Goal: Information Seeking & Learning: Learn about a topic

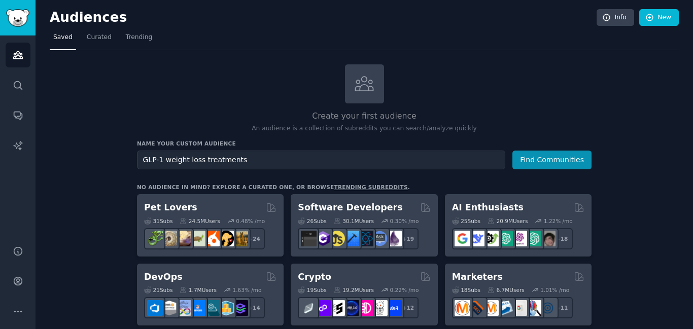
scroll to position [110, 0]
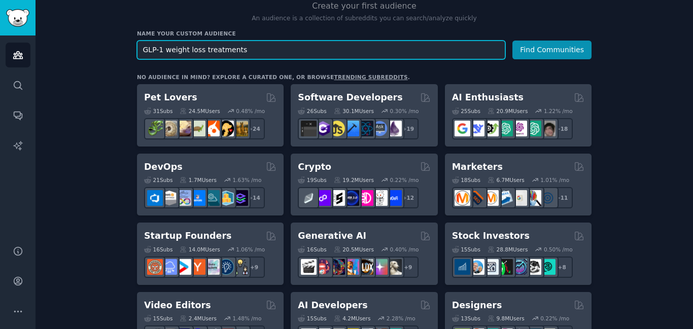
click at [335, 47] on input "GLP-1 weight loss treatments" at bounding box center [321, 50] width 369 height 19
paste input "electric bike 500 lb capacity"
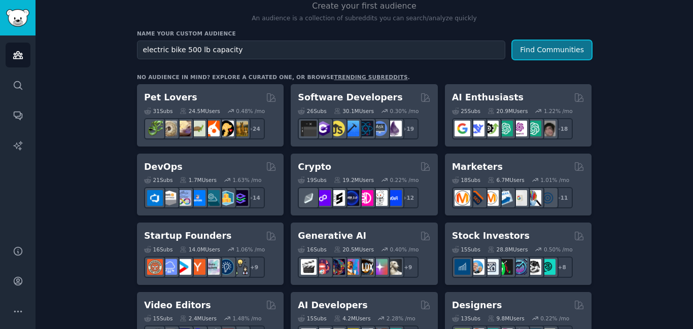
click at [535, 52] on button "Find Communities" at bounding box center [552, 50] width 79 height 19
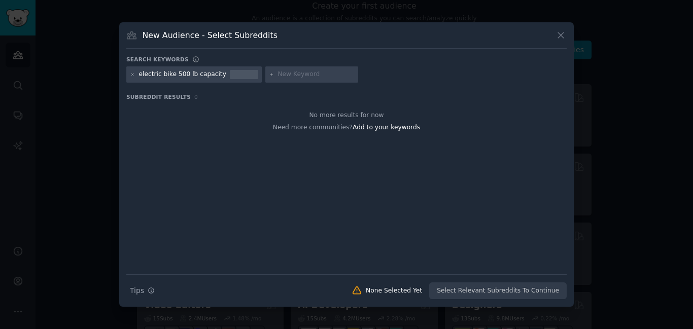
click at [562, 35] on icon at bounding box center [561, 36] width 6 height 6
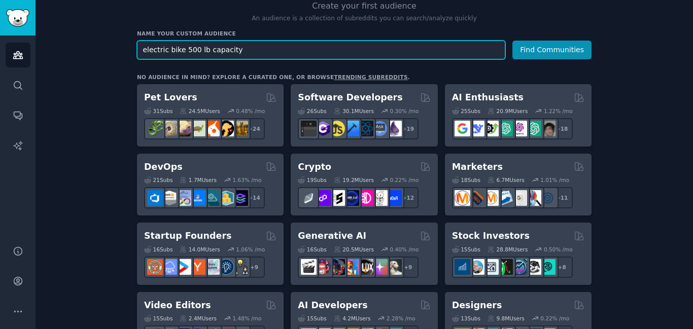
drag, startPoint x: 181, startPoint y: 47, endPoint x: 241, endPoint y: 50, distance: 59.5
click at [241, 50] on input "electric bike 500 lb capacity" at bounding box center [321, 50] width 369 height 19
type input "electric bike"
click at [513, 41] on button "Find Communities" at bounding box center [552, 50] width 79 height 19
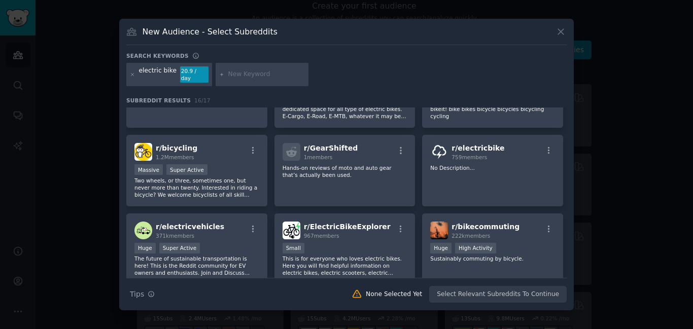
scroll to position [59, 0]
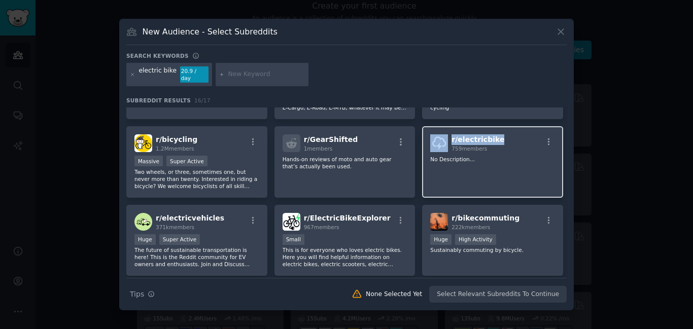
drag, startPoint x: 498, startPoint y: 136, endPoint x: 446, endPoint y: 141, distance: 52.0
click at [446, 141] on div "r/ electricbike 759 members" at bounding box center [492, 144] width 125 height 18
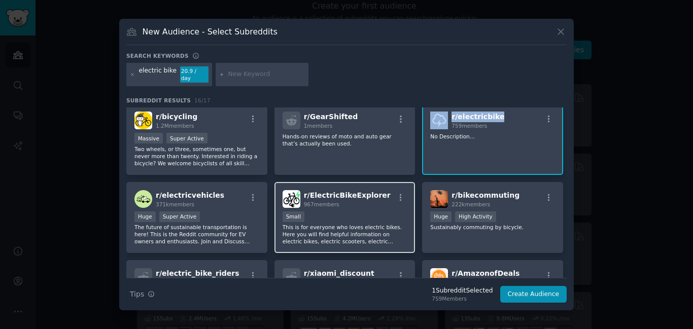
scroll to position [85, 0]
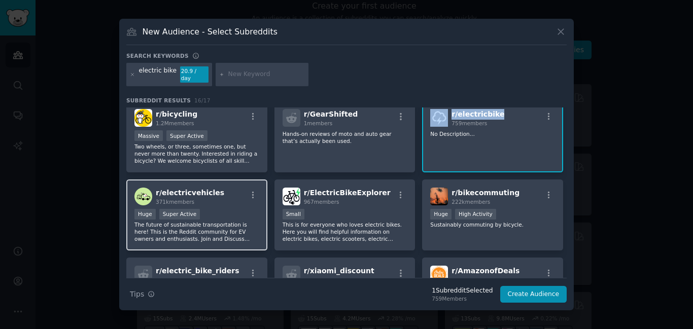
click at [219, 188] on div "r/ electricvehicles 371k members" at bounding box center [197, 197] width 125 height 18
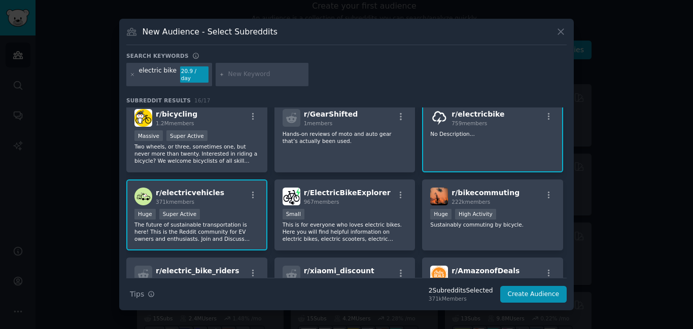
click at [219, 188] on div "r/ electricvehicles 371k members" at bounding box center [197, 197] width 125 height 18
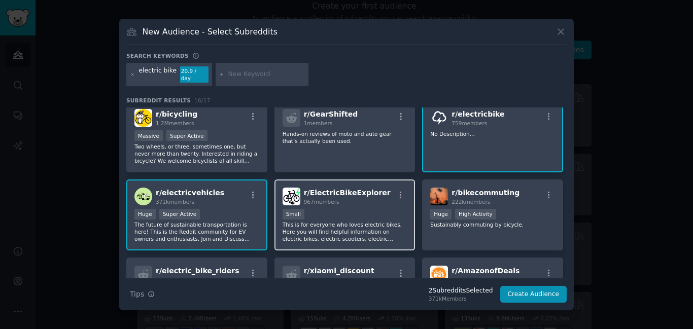
click at [377, 188] on div "r/ ElectricBikeExplorer 967 members" at bounding box center [345, 197] width 125 height 18
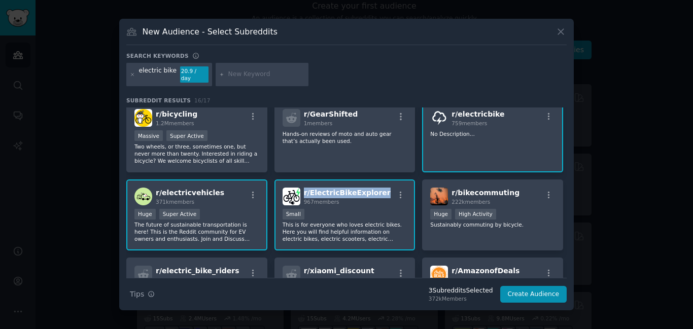
drag, startPoint x: 377, startPoint y: 187, endPoint x: 303, endPoint y: 190, distance: 73.7
click at [303, 190] on div "r/ ElectricBikeExplorer 967 members" at bounding box center [345, 197] width 125 height 18
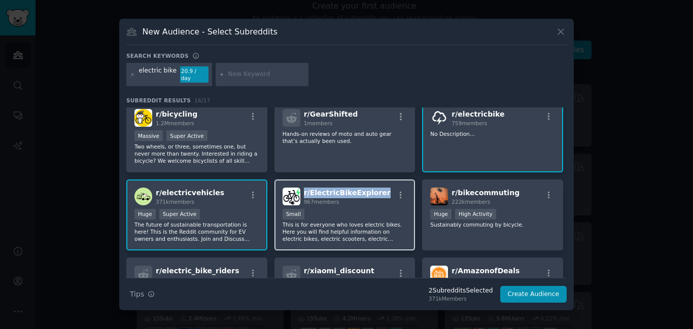
copy span "r/ ElectricBikeExplorer"
